Goal: Find specific page/section: Find specific page/section

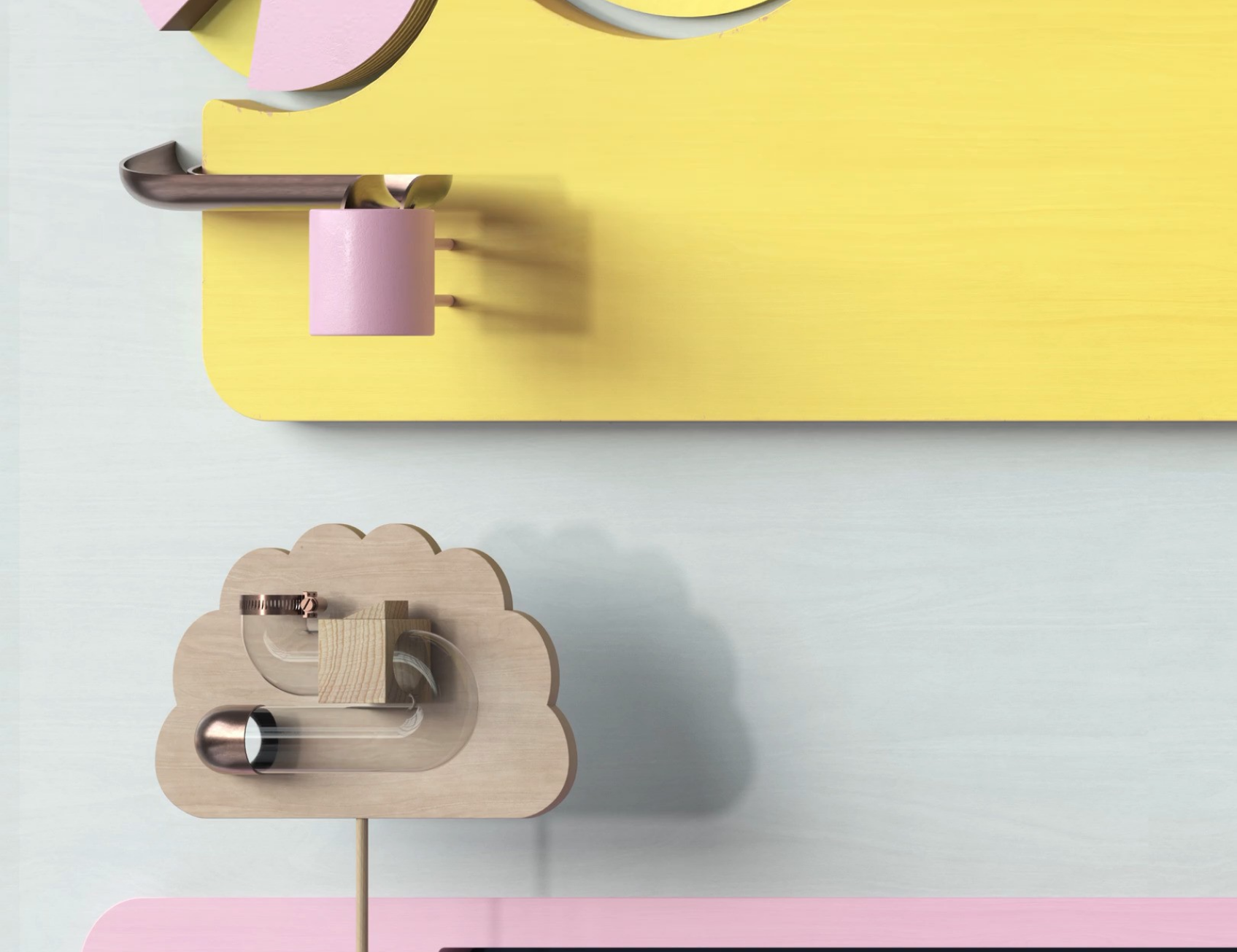
scroll to position [5705, 0]
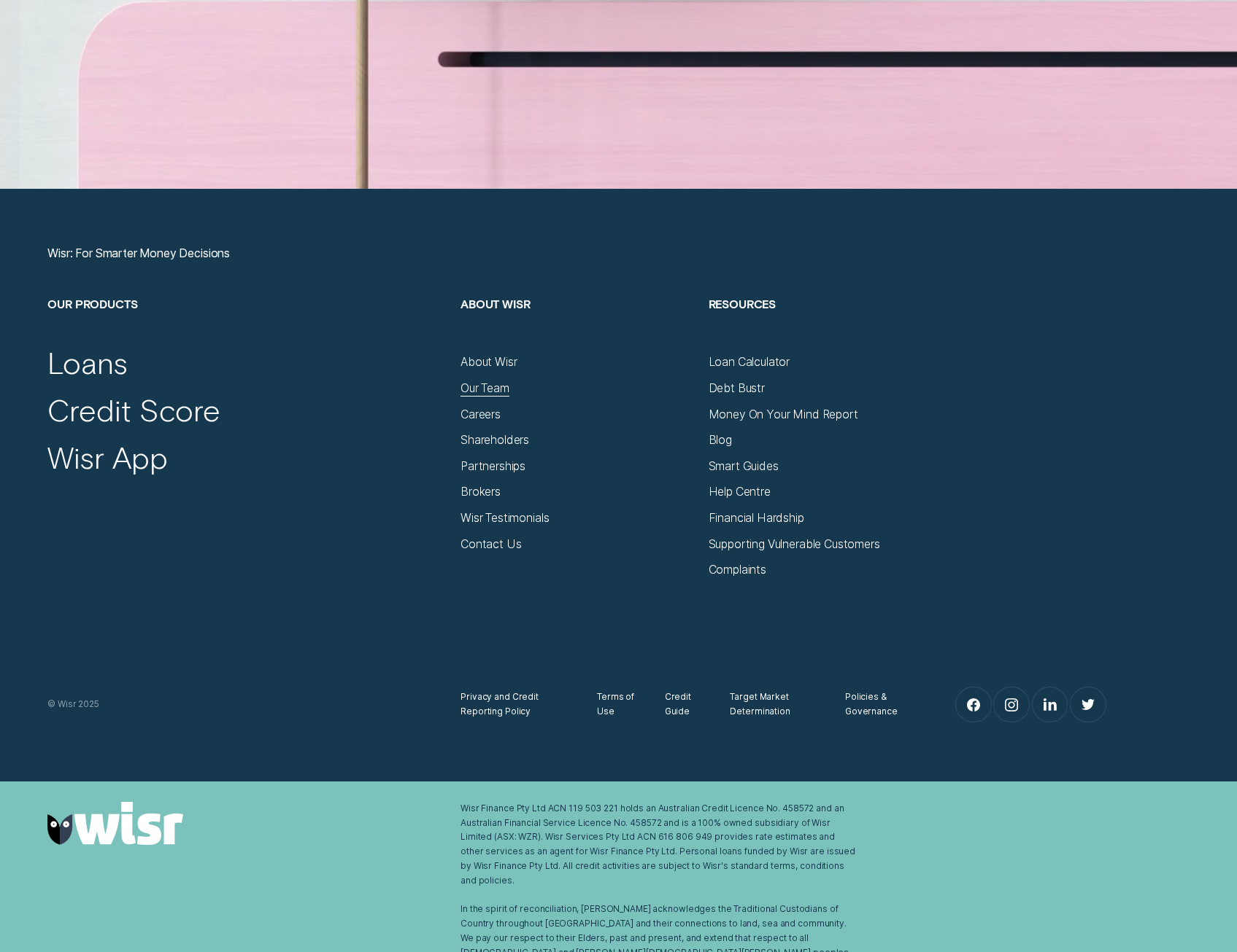
click at [484, 388] on div "Our Team" at bounding box center [485, 388] width 49 height 15
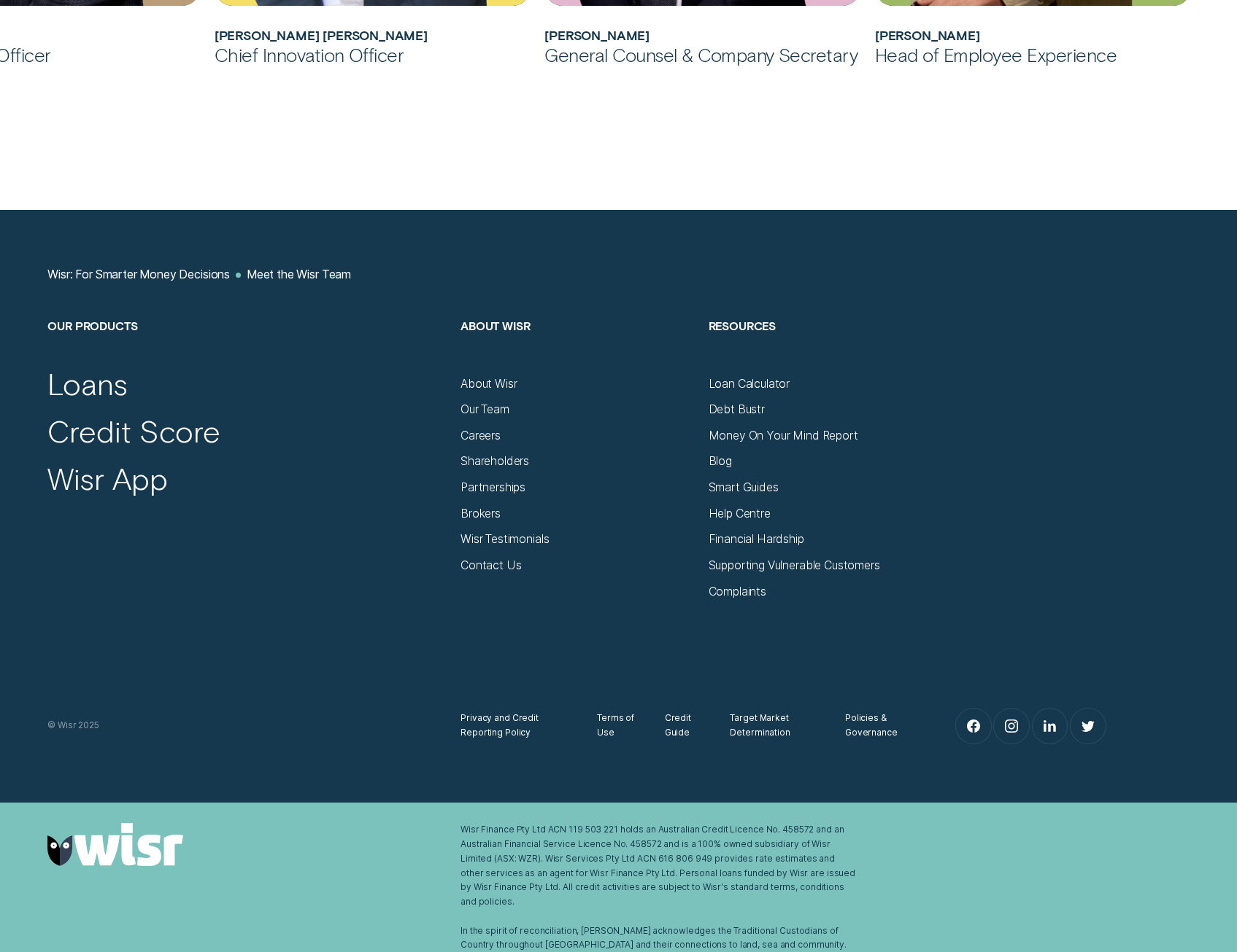
scroll to position [1723, 0]
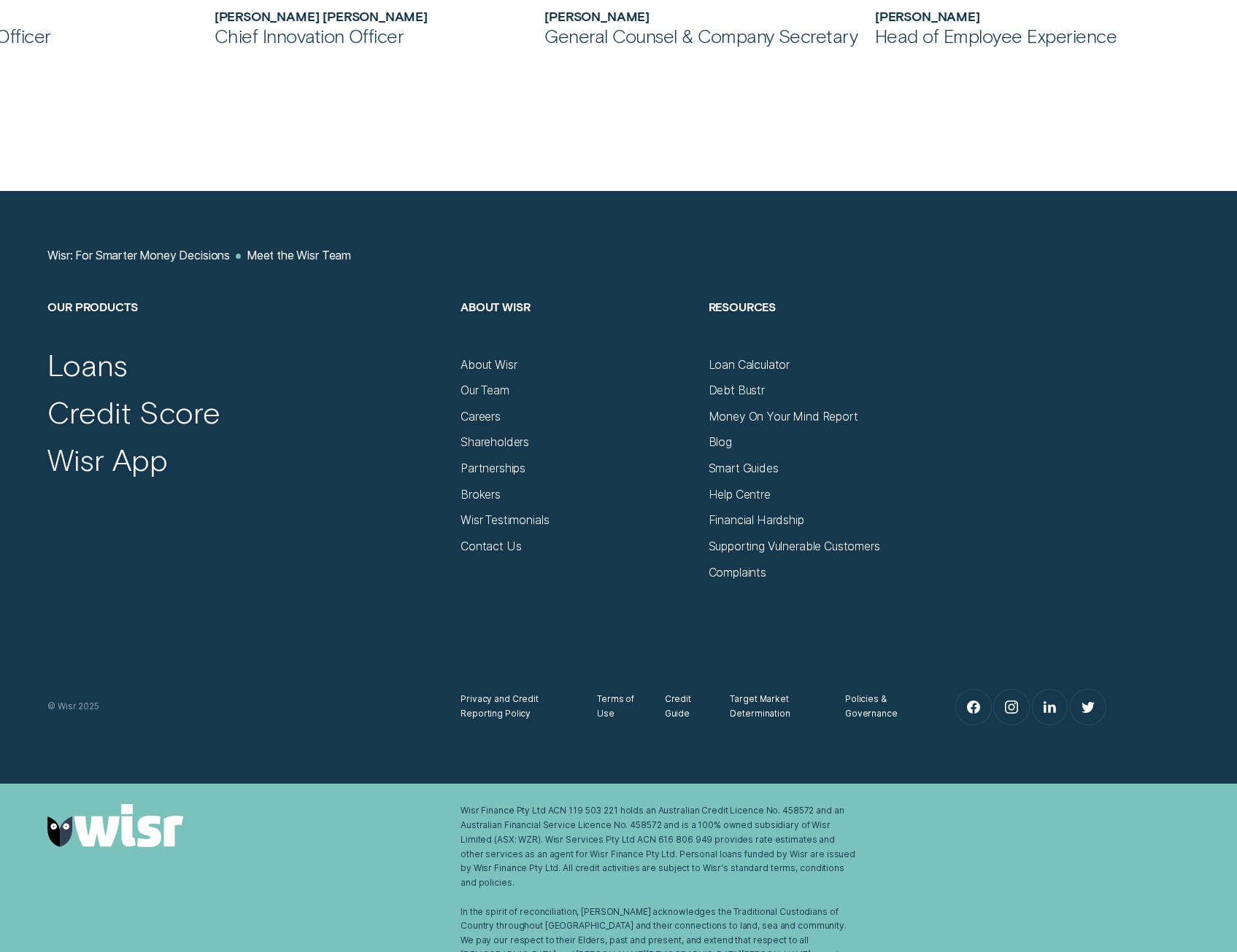
click at [488, 438] on div "Shareholders" at bounding box center [495, 443] width 68 height 15
click at [486, 450] on div "Partnerships" at bounding box center [577, 463] width 234 height 26
click at [484, 438] on div "Shareholders" at bounding box center [495, 443] width 68 height 15
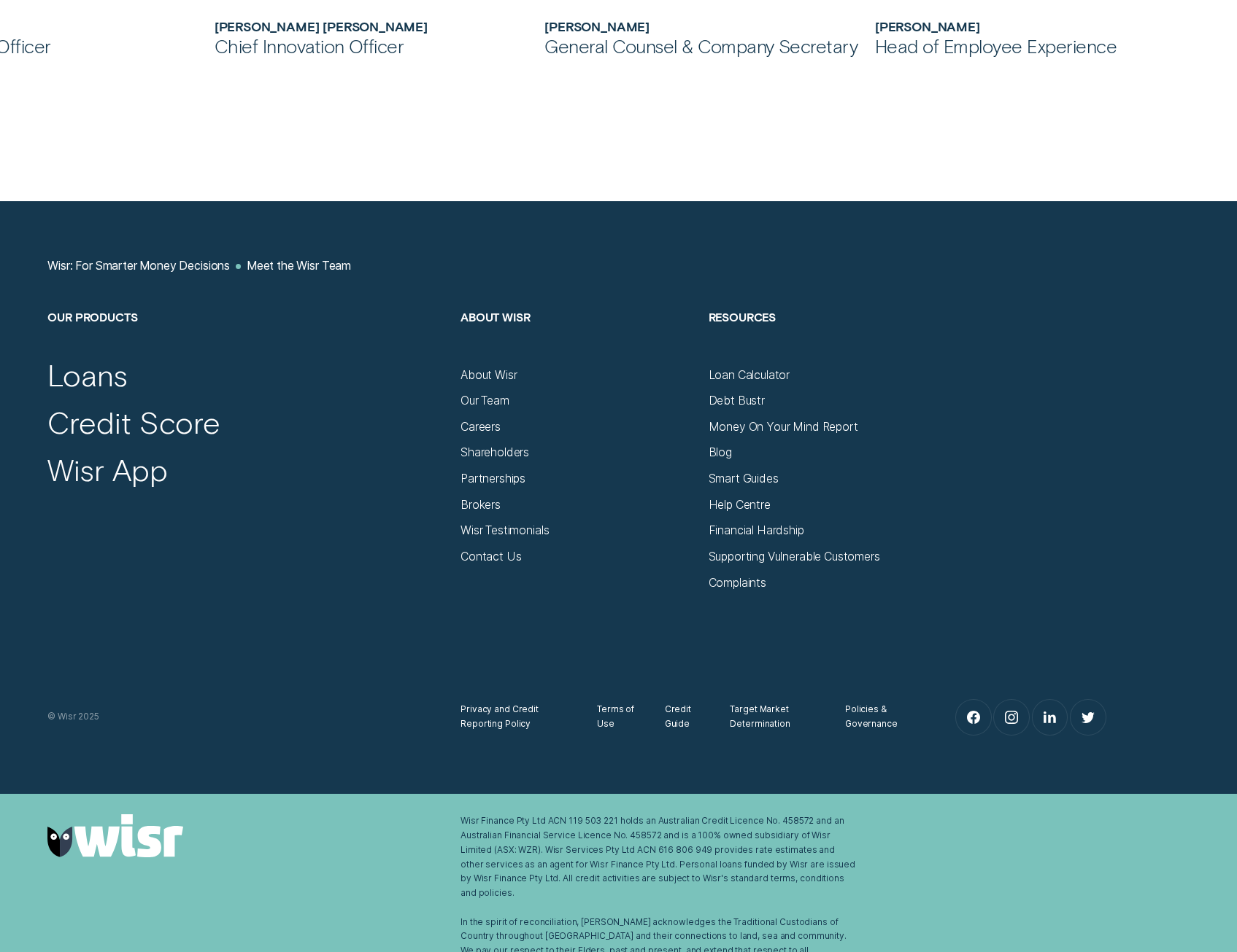
scroll to position [1213, 0]
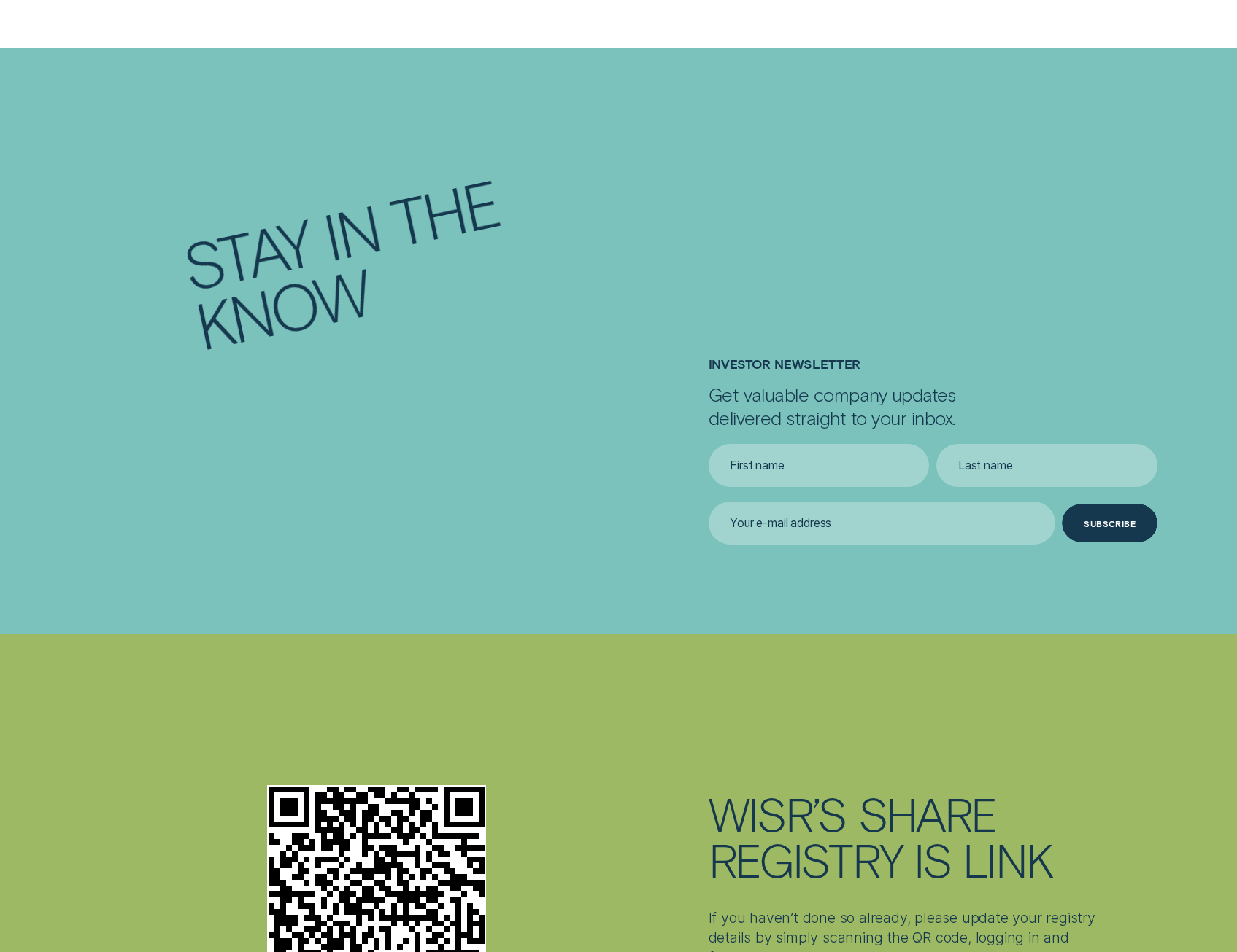
scroll to position [3574, 0]
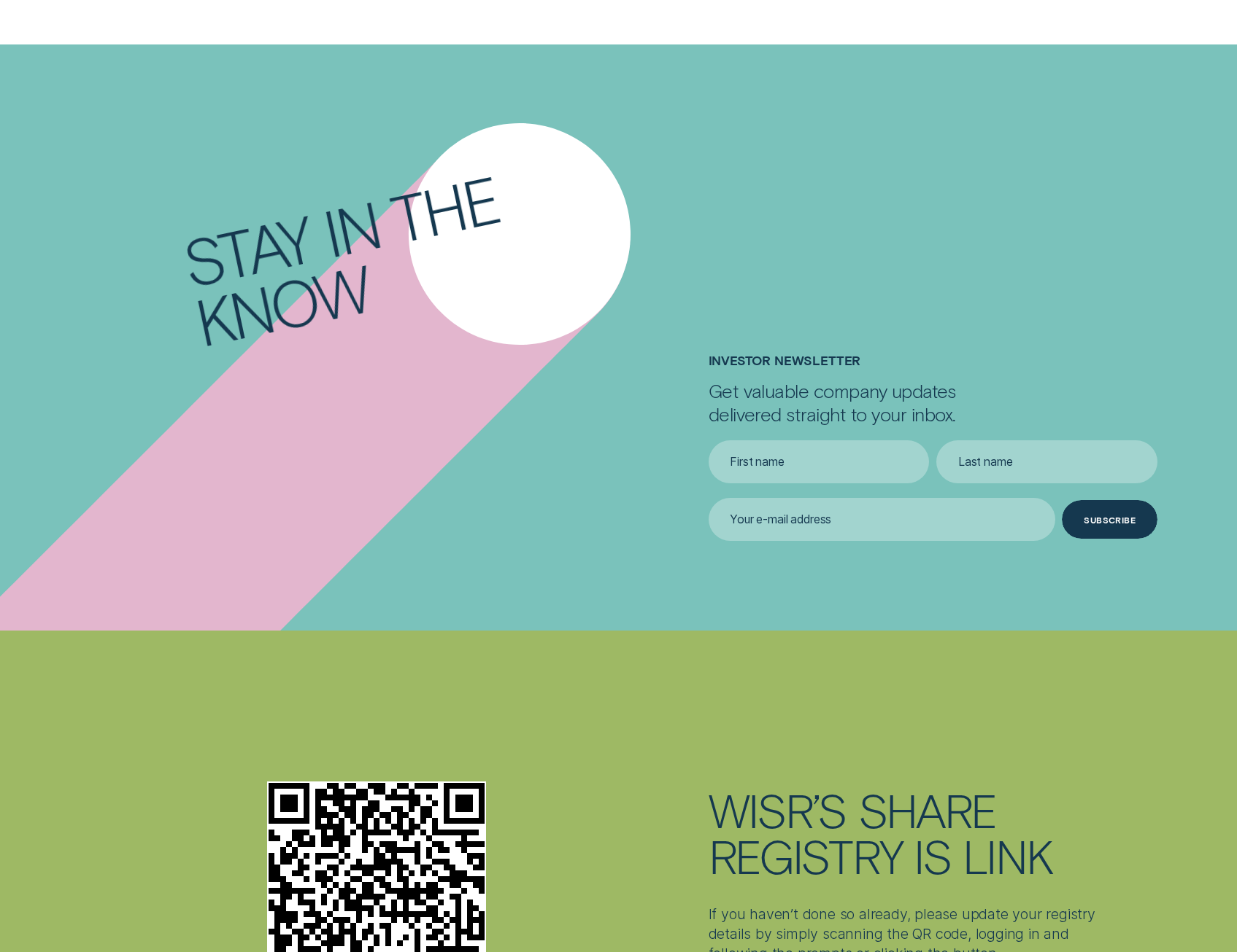
click at [450, 541] on div "Investor Newsletter Get valuable company updates delivered straight to your inb…" at bounding box center [618, 446] width 1156 height 188
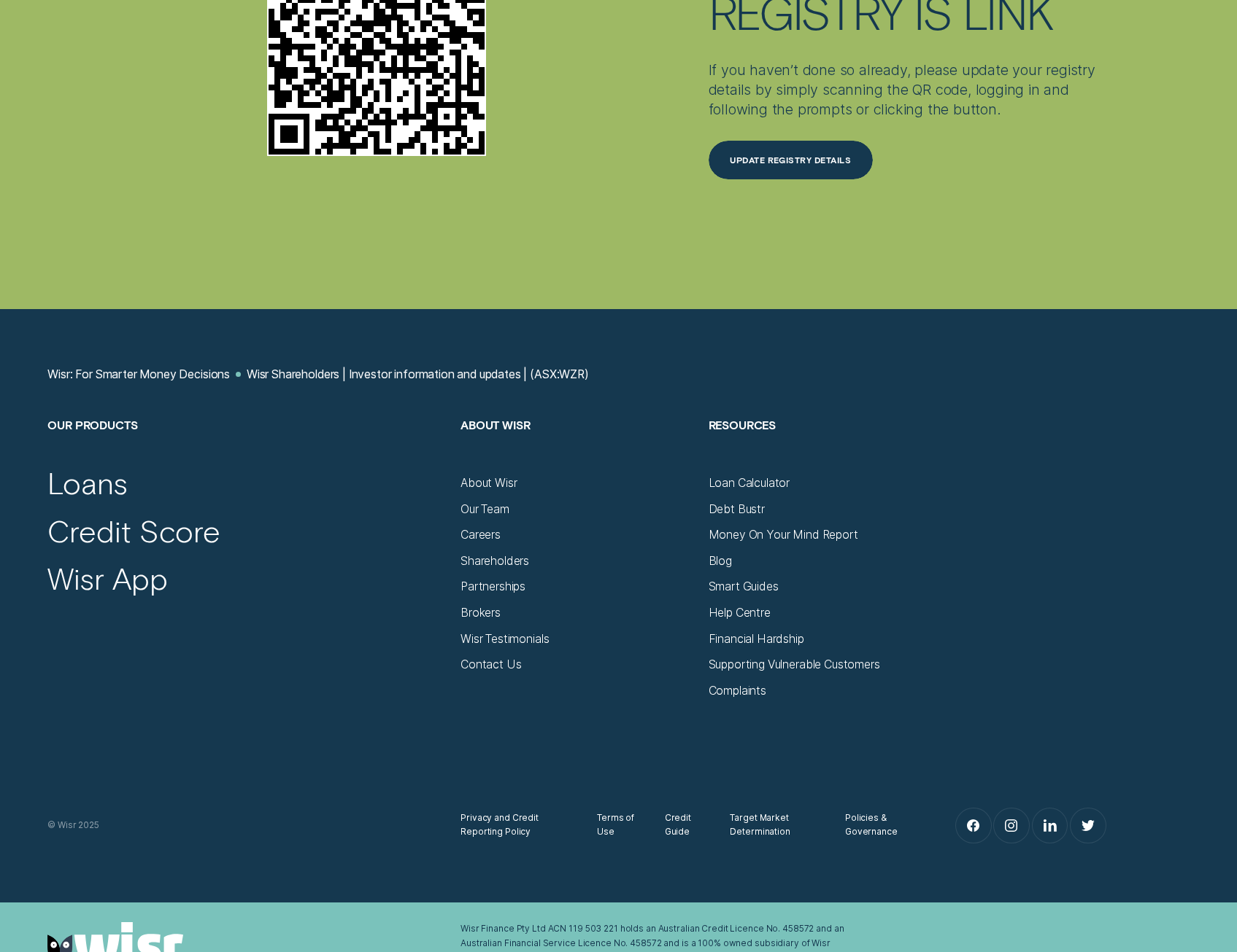
scroll to position [4567, 0]
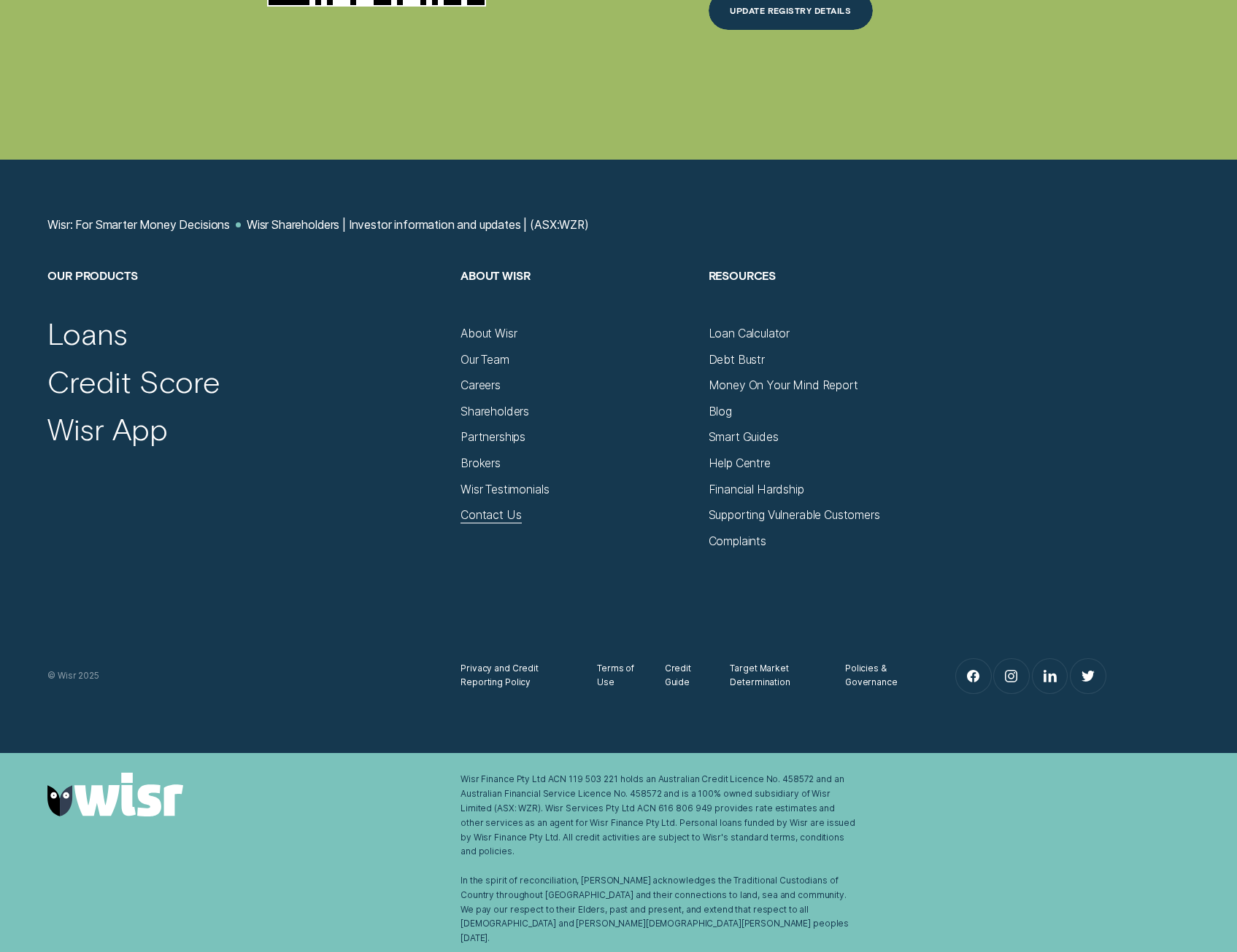
click at [500, 523] on div "Contact Us" at bounding box center [490, 515] width 60 height 15
